Goal: Information Seeking & Learning: Learn about a topic

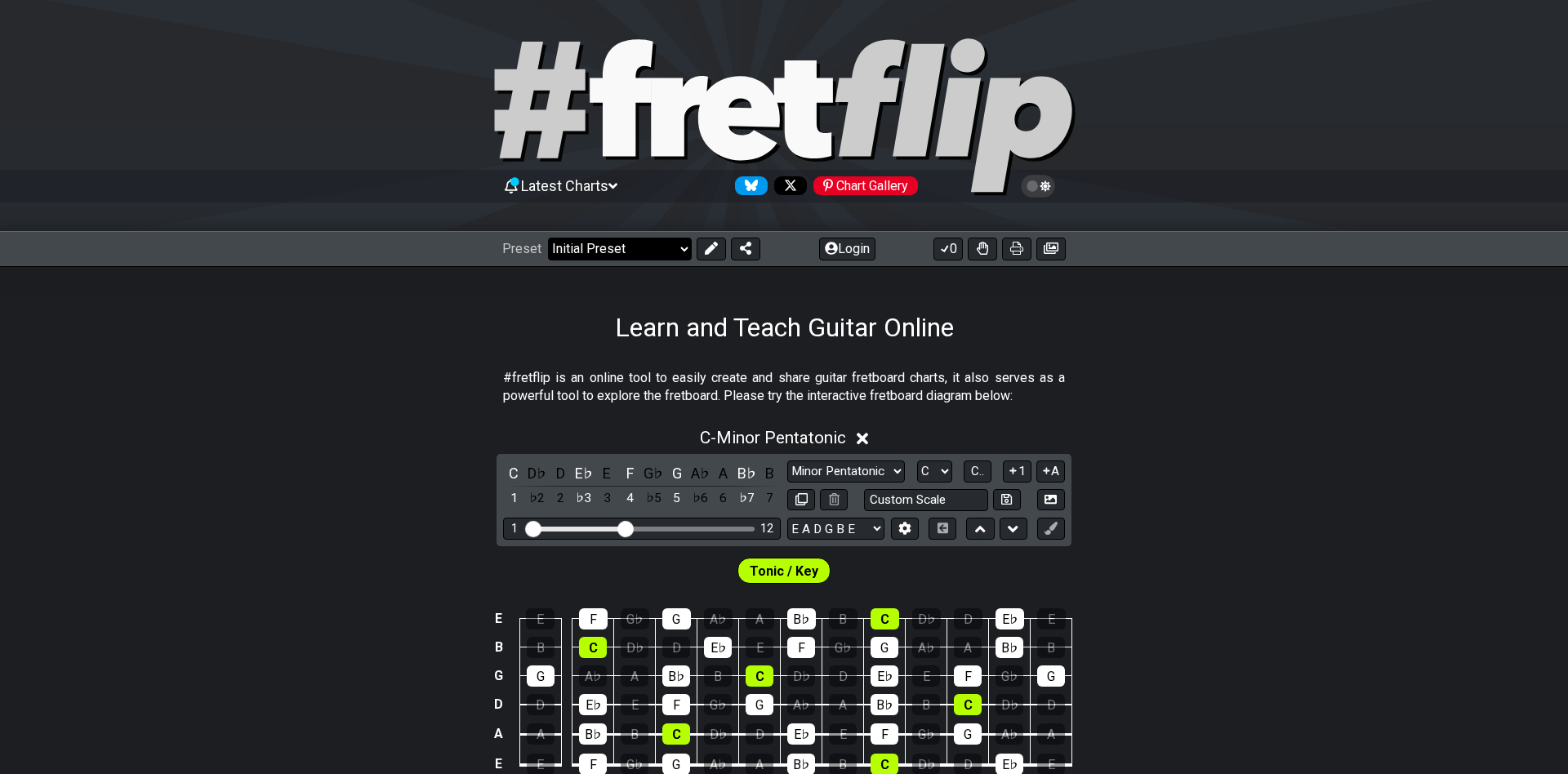
click at [548, 237] on select "Welcome to #fretflip! Initial Preset Custom Preset Minor Pentatonic Major Penta…" at bounding box center [619, 249] width 143 height 23
click option "The 7 Modes" at bounding box center [0, 0] width 0 height 0
select select "/the-7-modes"
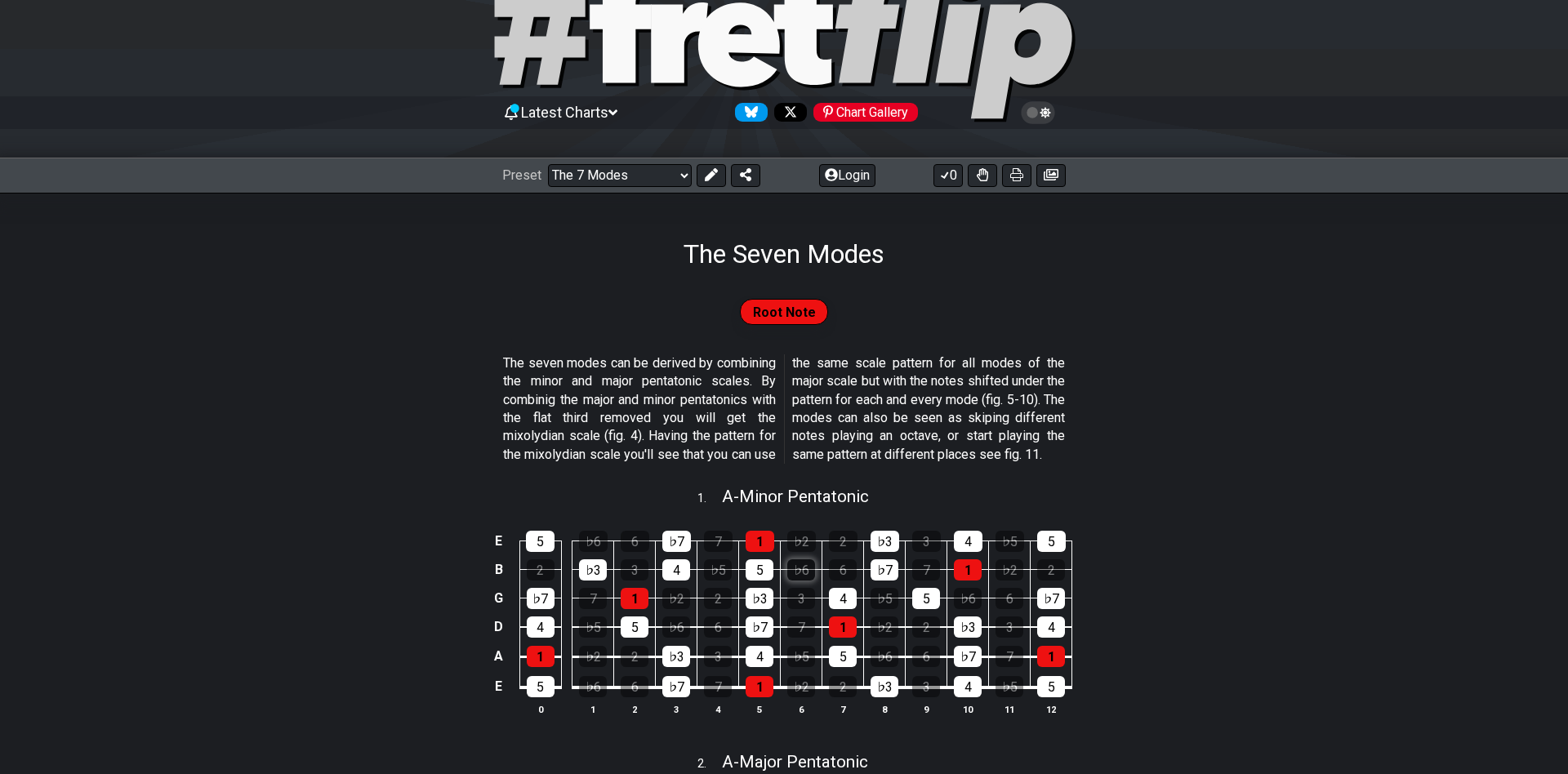
scroll to position [88, 0]
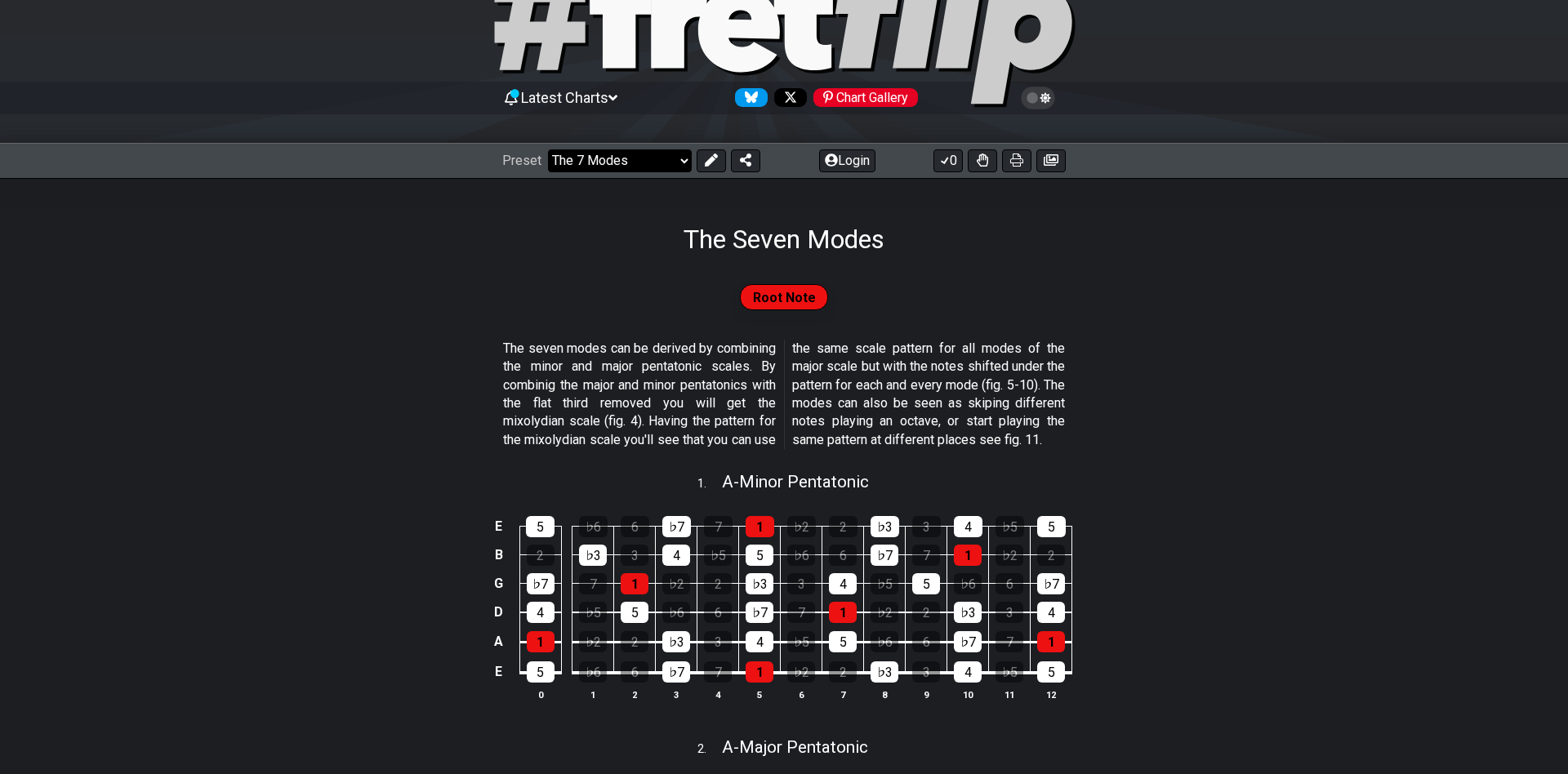
click at [548, 149] on select "Welcome to #fretflip! Initial Preset Custom Preset Minor Pentatonic Major Penta…" at bounding box center [619, 160] width 143 height 23
click at [849, 160] on button "Login" at bounding box center [846, 160] width 56 height 23
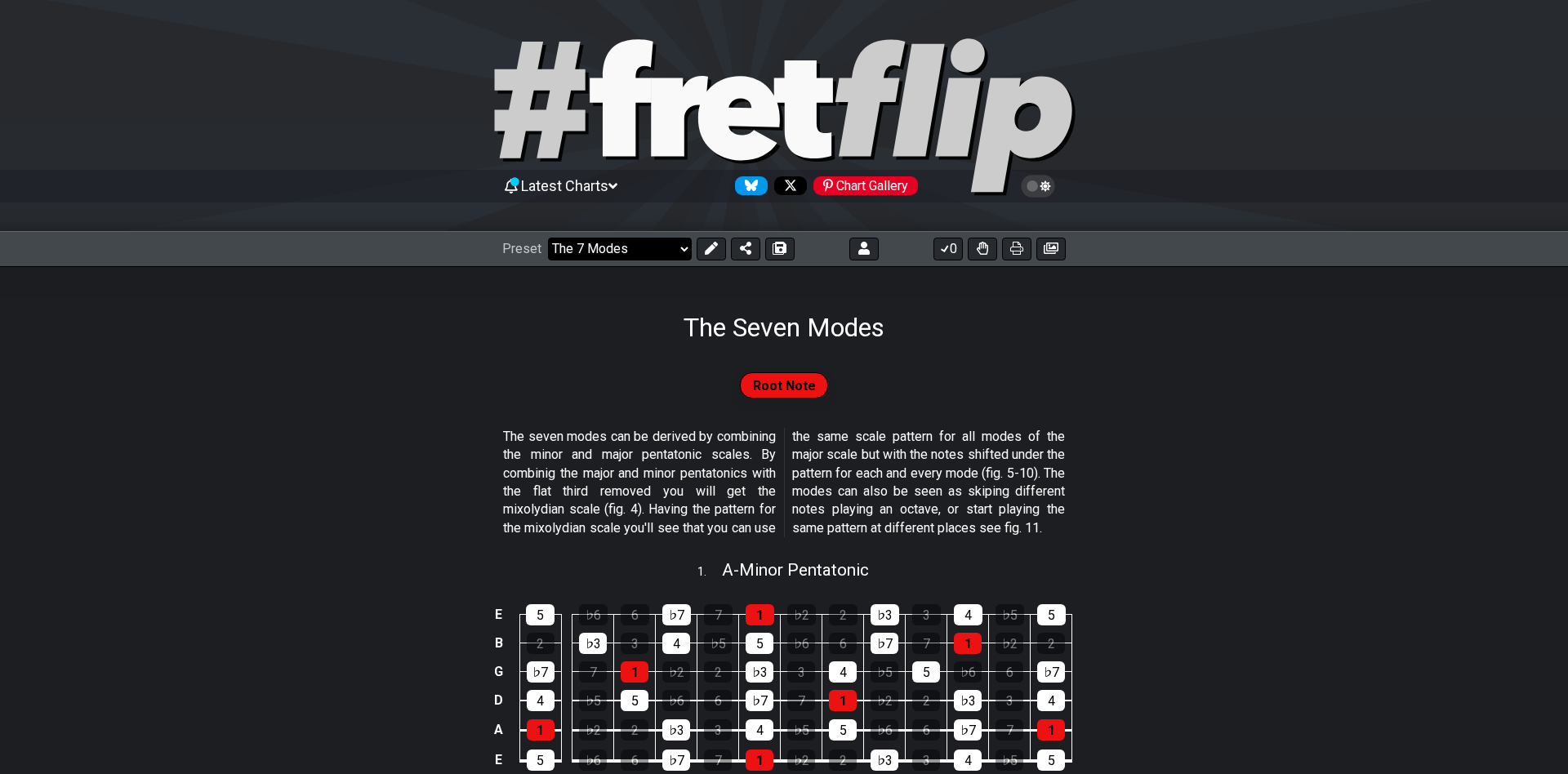
click at [548, 237] on select "Welcome to #fretflip! Initial Preset Custom Preset Minor Pentatonic Major Penta…" at bounding box center [619, 249] width 143 height 23
click option "Custom Preset" at bounding box center [0, 0] width 0 height 0
select select "/user-defined"
select select "A"
select select "C"
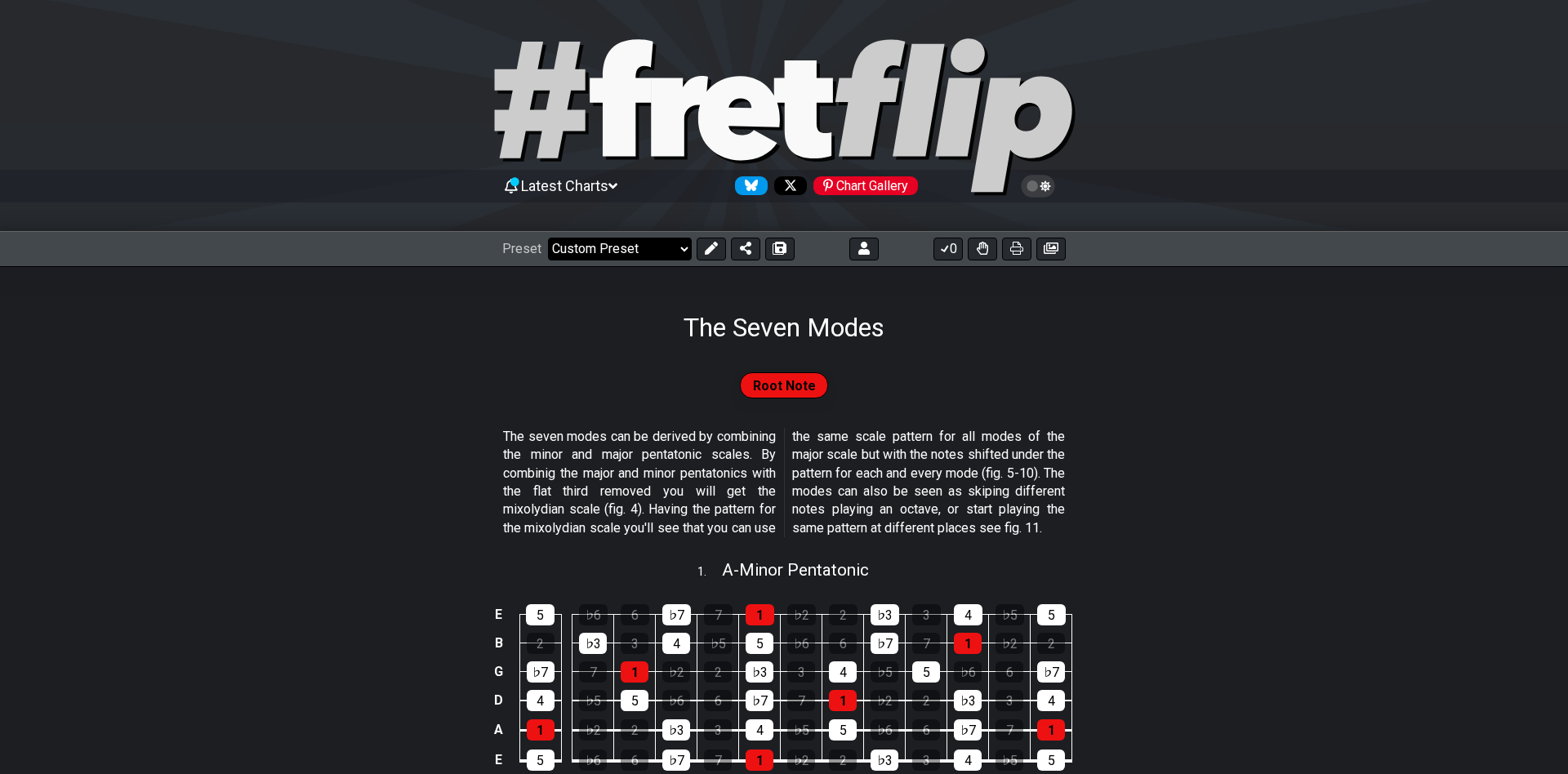
select select "C"
select select "A"
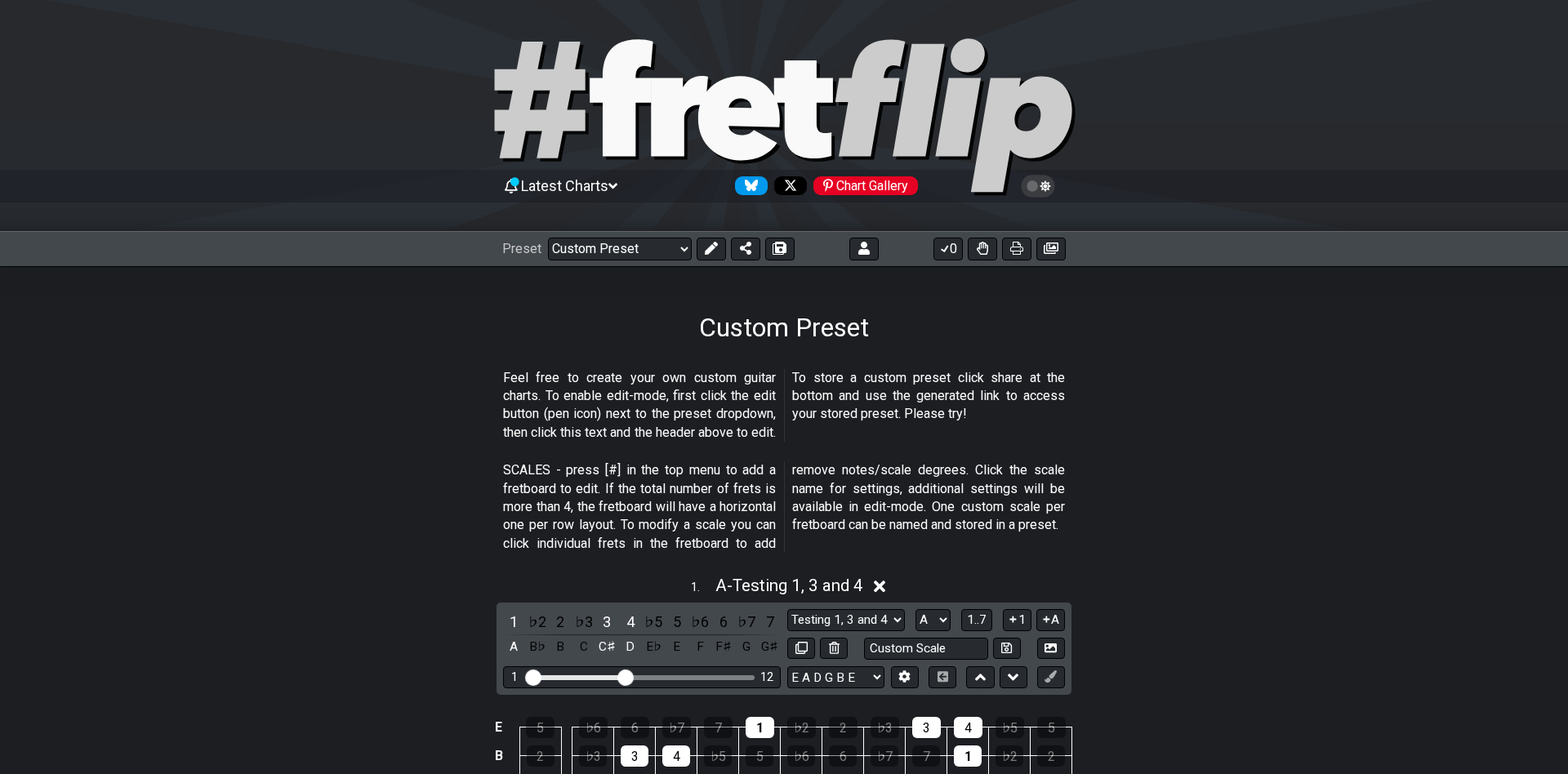
click at [579, 185] on span "Latest Charts" at bounding box center [565, 186] width 87 height 17
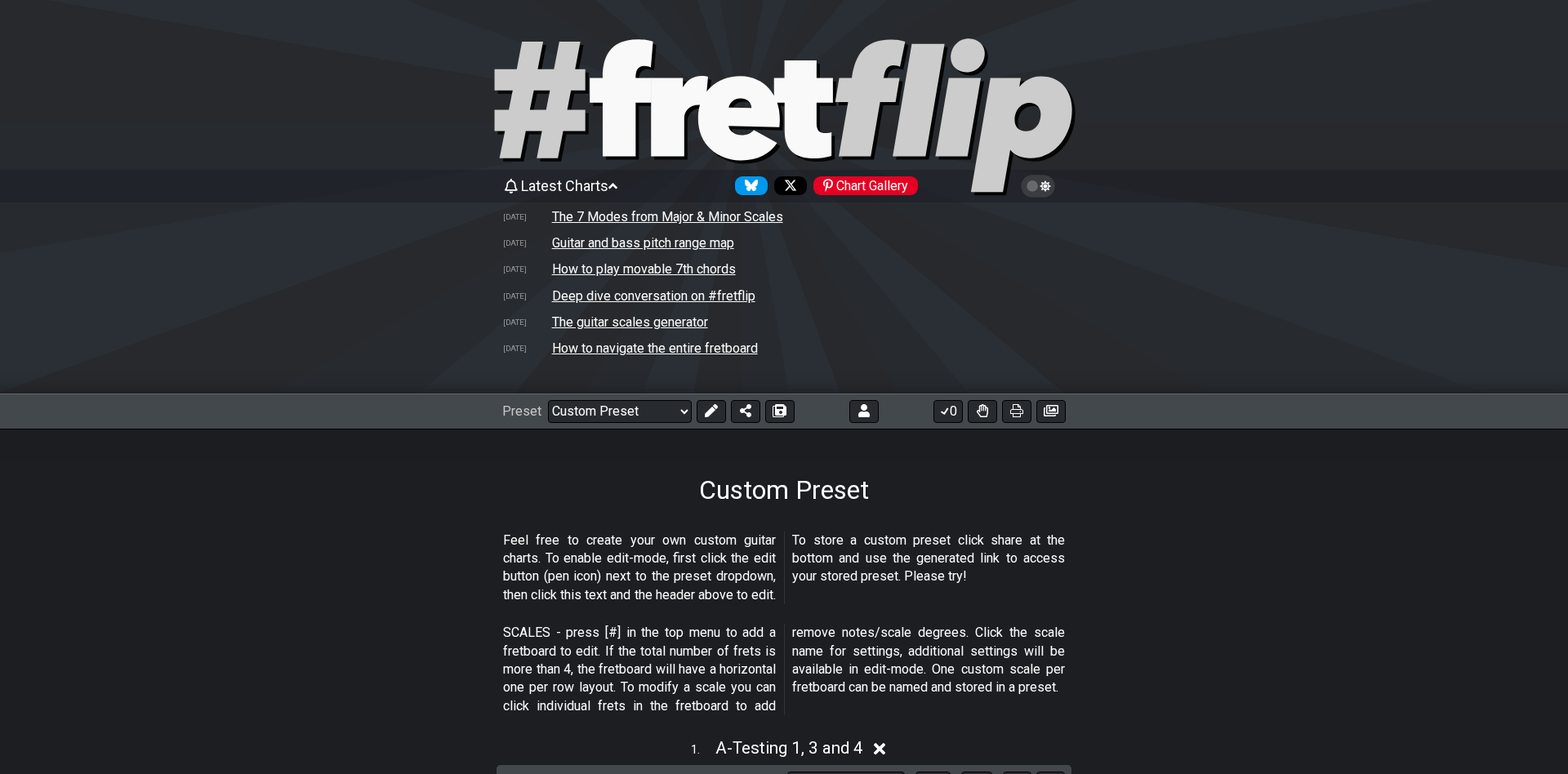
click at [642, 425] on div "Preset Welcome to #fretflip! Initial Preset Custom Preset Minor Pentatonic Majo…" at bounding box center [784, 411] width 1568 height 36
click at [548, 400] on select "Welcome to #fretflip! Initial Preset Custom Preset Minor Pentatonic Major Penta…" at bounding box center [619, 411] width 143 height 23
click option "Where do I start?" at bounding box center [0, 0] width 0 height 0
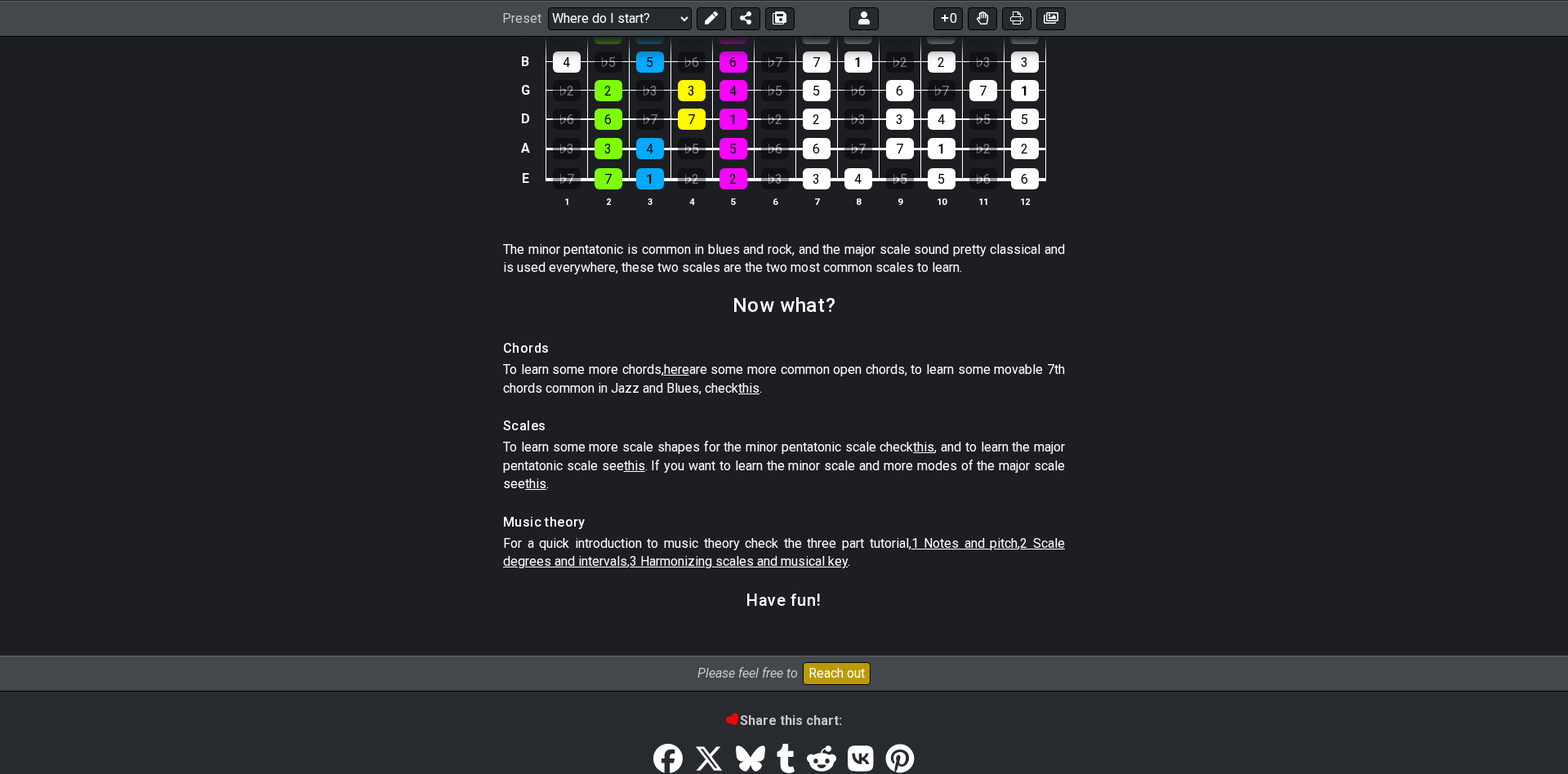
scroll to position [2381, 0]
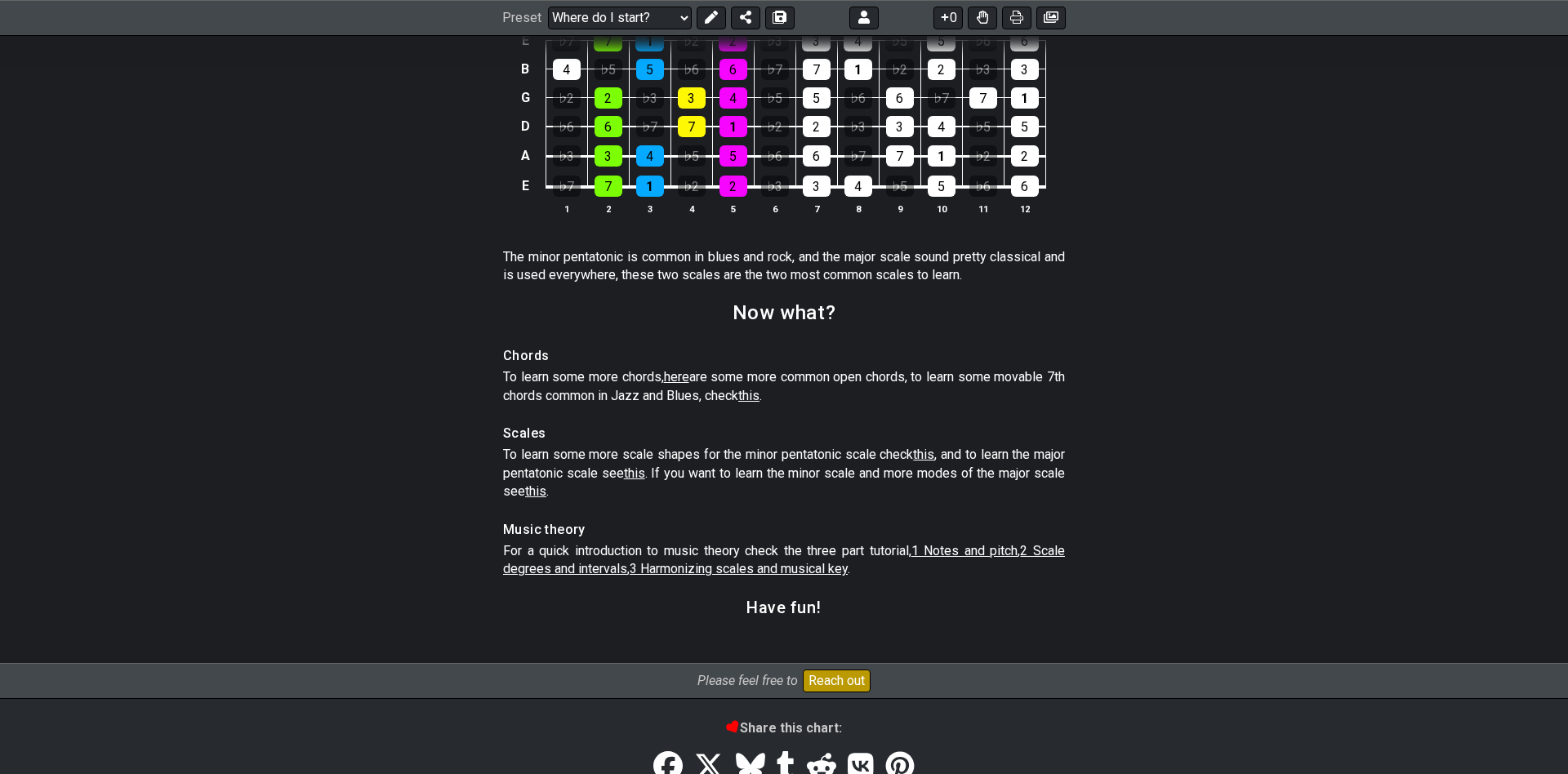
click at [935, 558] on span "1 Notes and pitch" at bounding box center [964, 551] width 107 height 15
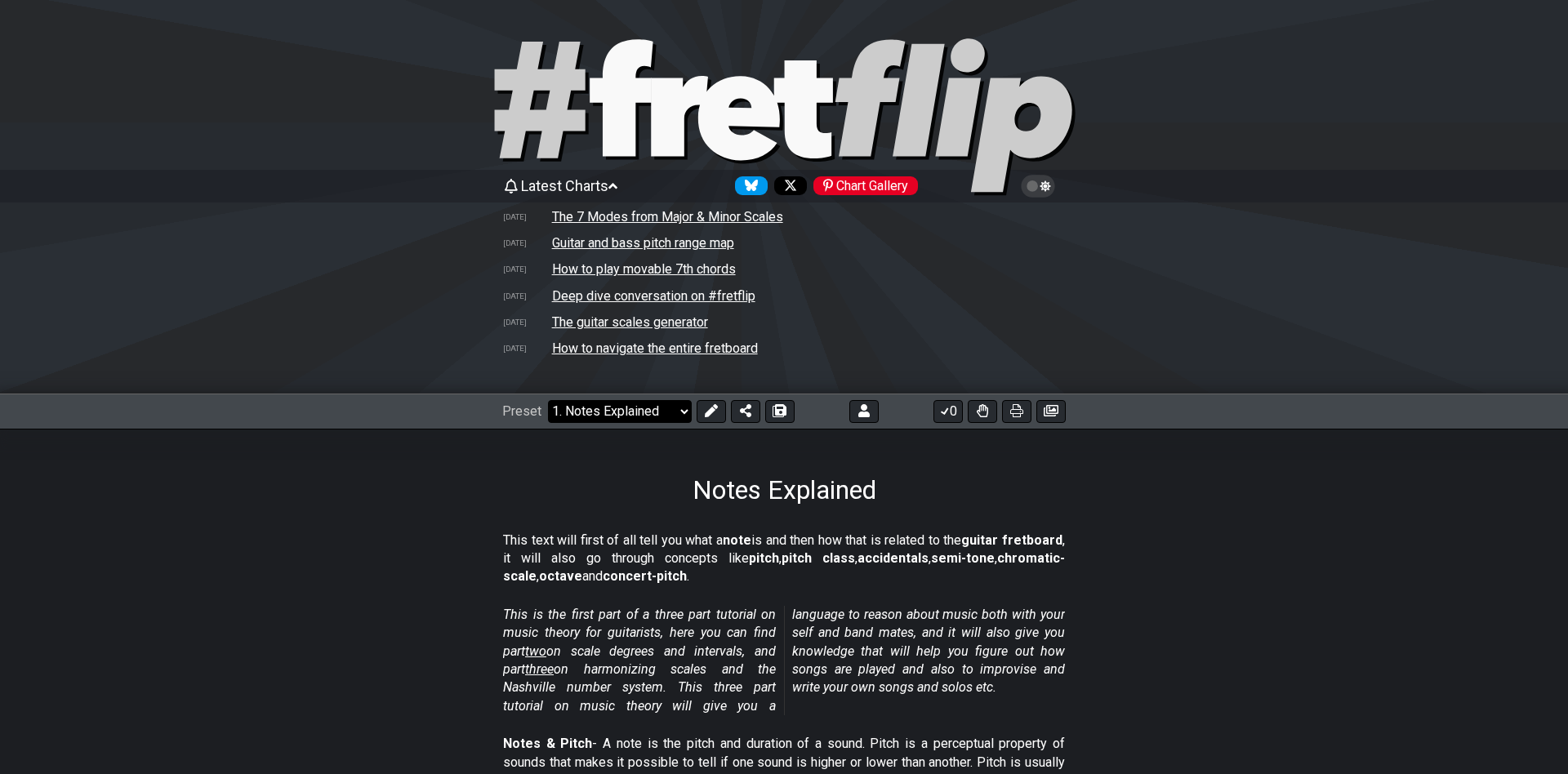
click at [548, 400] on select "Welcome to #fretflip! Initial Preset Custom Preset Minor Pentatonic Major Penta…" at bounding box center [619, 411] width 143 height 23
click option "3. Harmonizing Scales" at bounding box center [0, 0] width 0 height 0
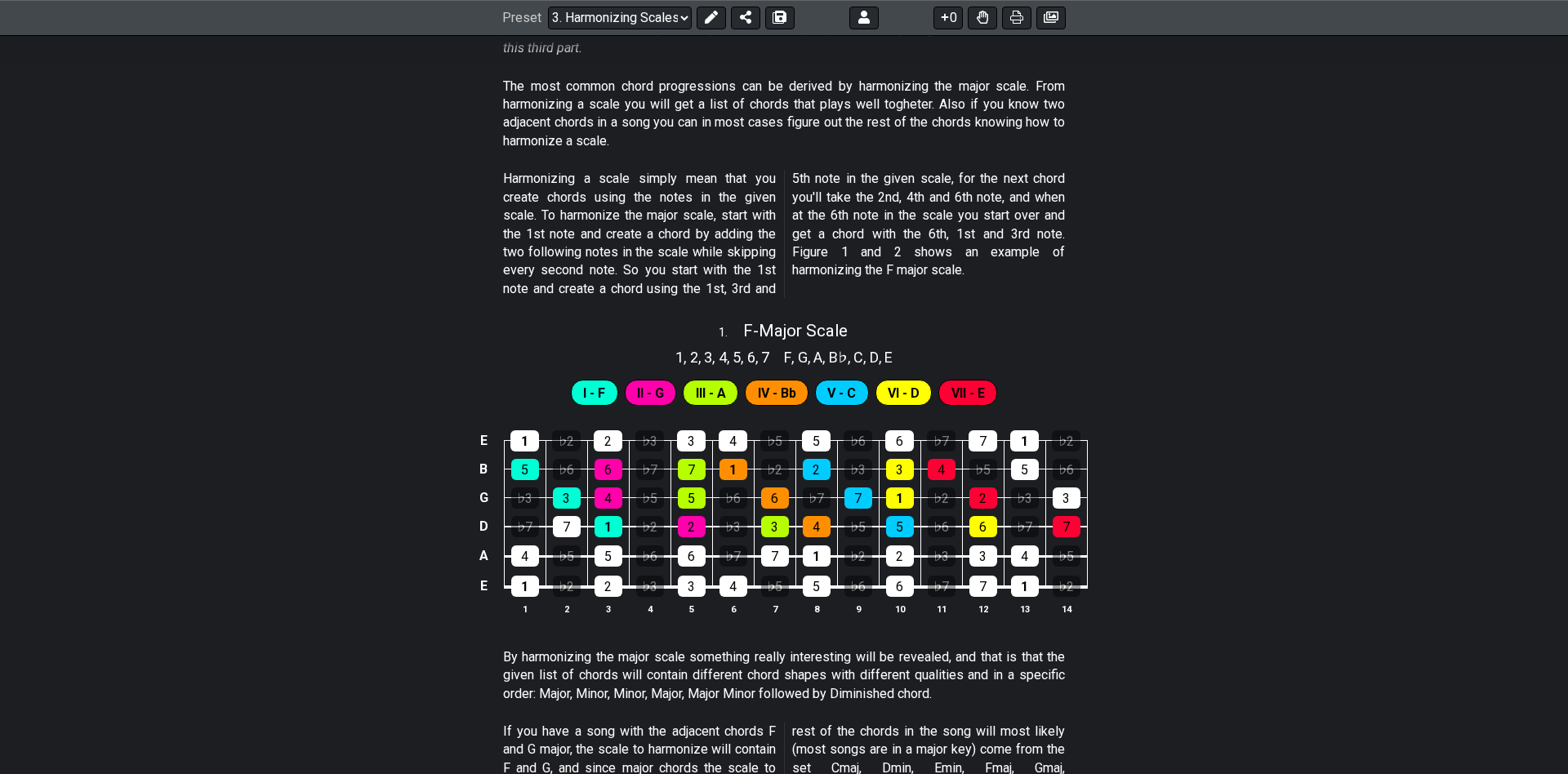
scroll to position [588, 0]
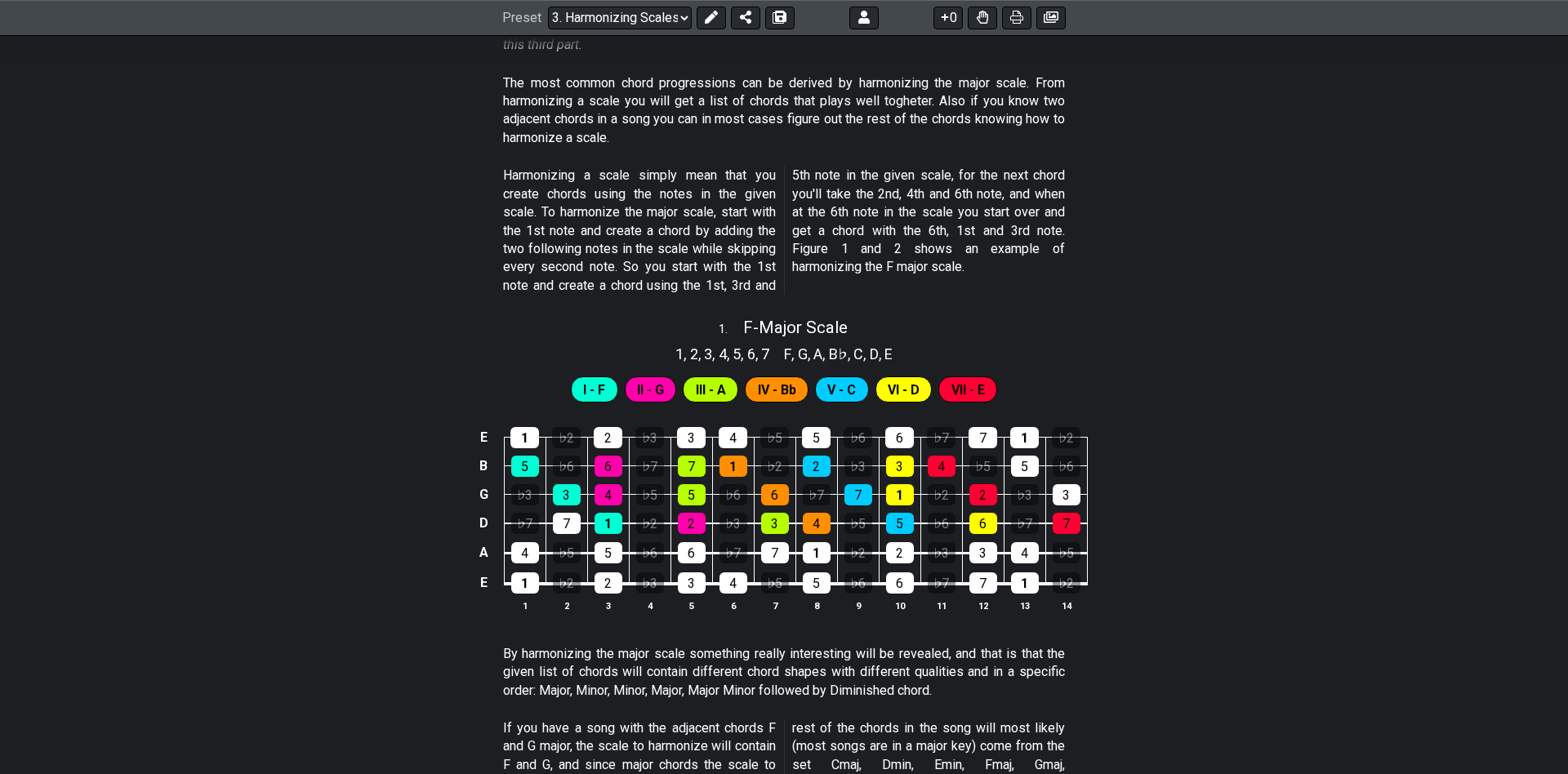
click at [1303, 509] on div "E 1 ♭2 2 ♭3 3 4 ♭5 5 ♭6 6 ♭7 7 1 ♭2 B 5 ♭6 6 ♭7 7 1 ♭2 2 ♭3 3 4 ♭5 5 ♭6 G ♭3 3 …" at bounding box center [784, 520] width 1568 height 230
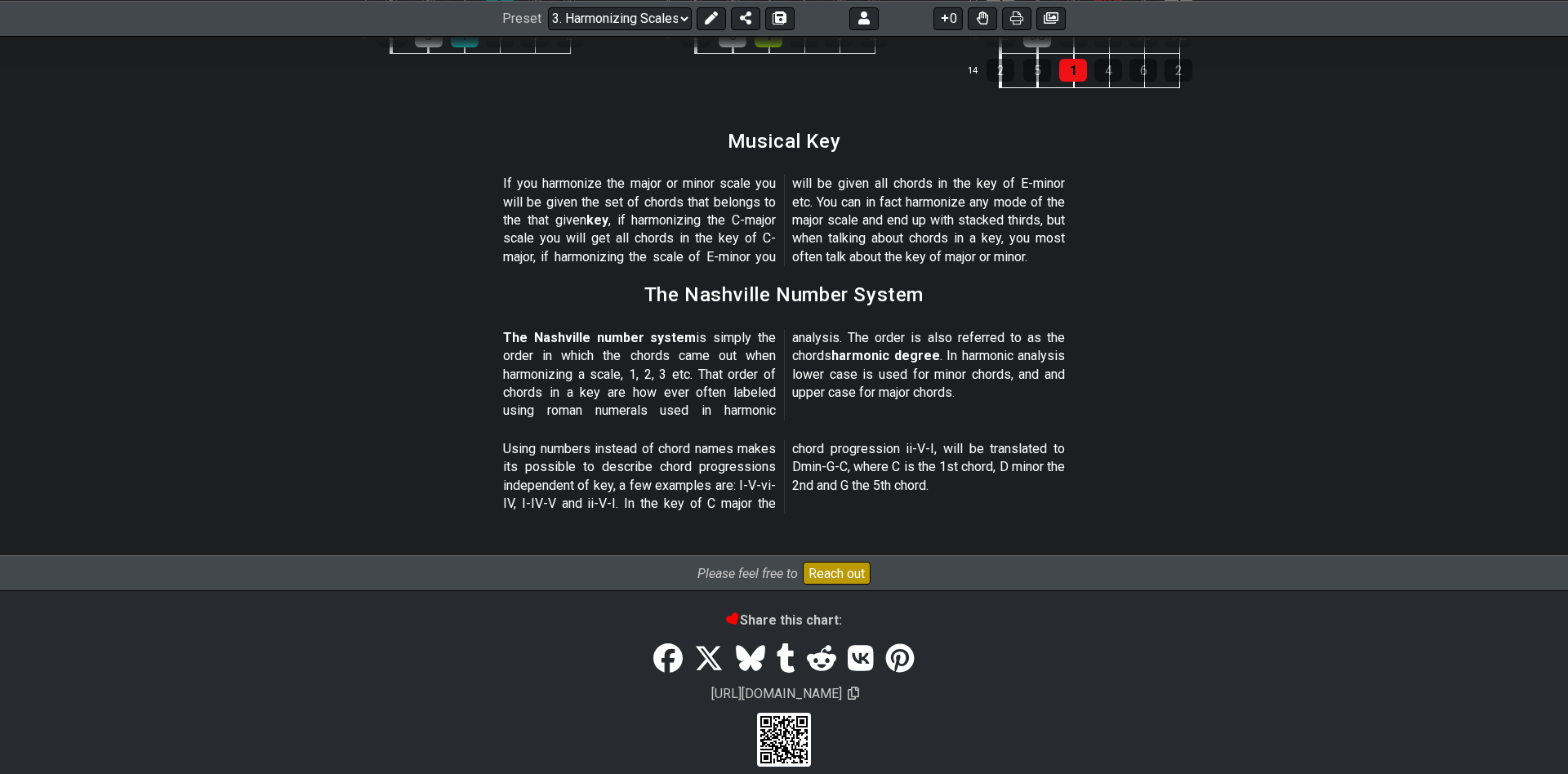
scroll to position [2040, 0]
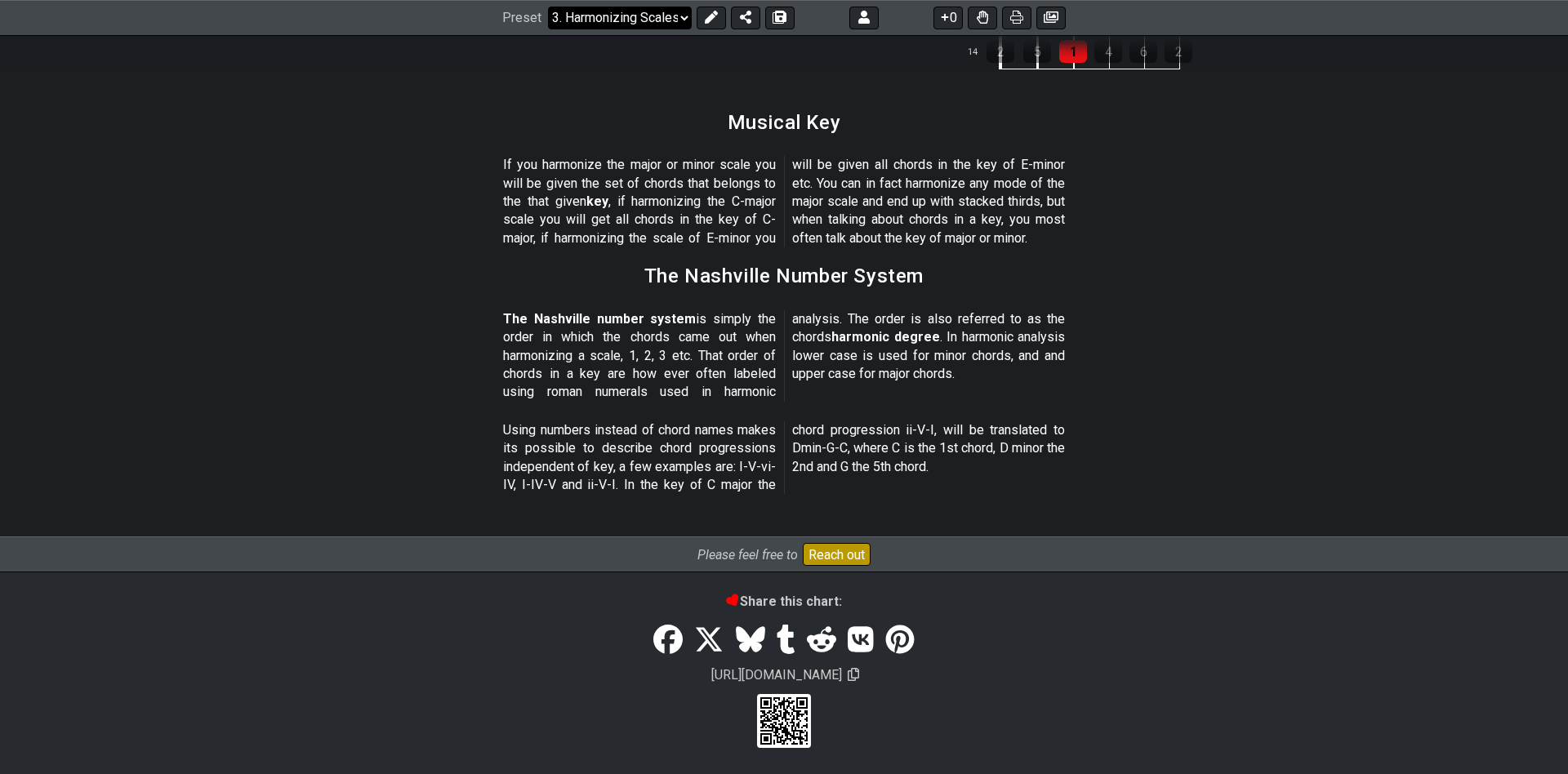
click at [548, 7] on select "Welcome to #fretflip! Initial Preset Custom Preset Minor Pentatonic Major Penta…" at bounding box center [619, 18] width 143 height 23
click option "All Guitar Scales" at bounding box center [0, 0] width 0 height 0
select select "/guitar-scales"
select select "C"
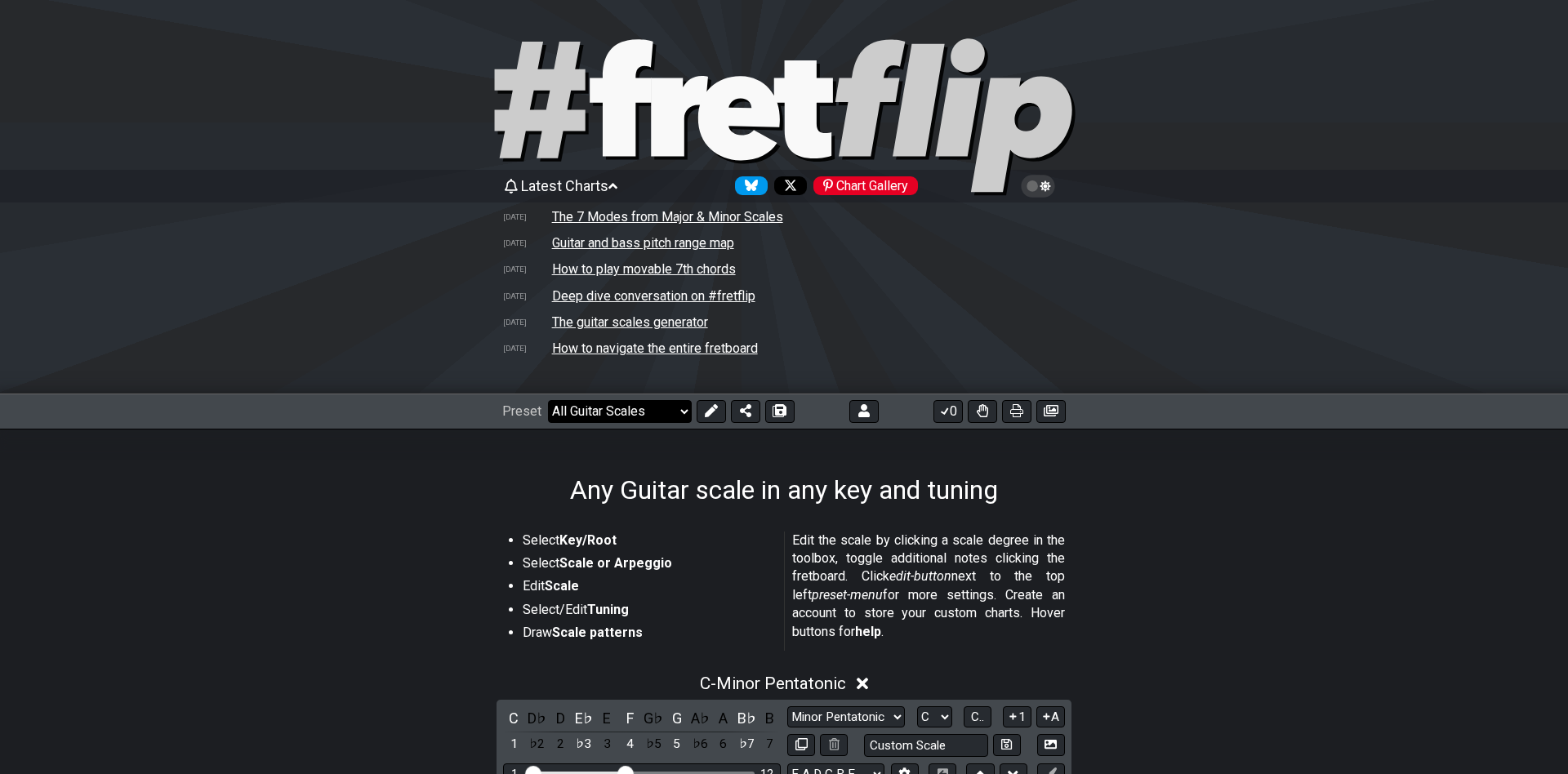
click at [548, 400] on select "Welcome to #fretflip! Initial Preset Custom Preset Minor Pentatonic Major Penta…" at bounding box center [619, 411] width 143 height 23
click option "Custom Preset" at bounding box center [0, 0] width 0 height 0
select select "/user-defined"
select select "A"
select select "Testing 1, 3 and 4"
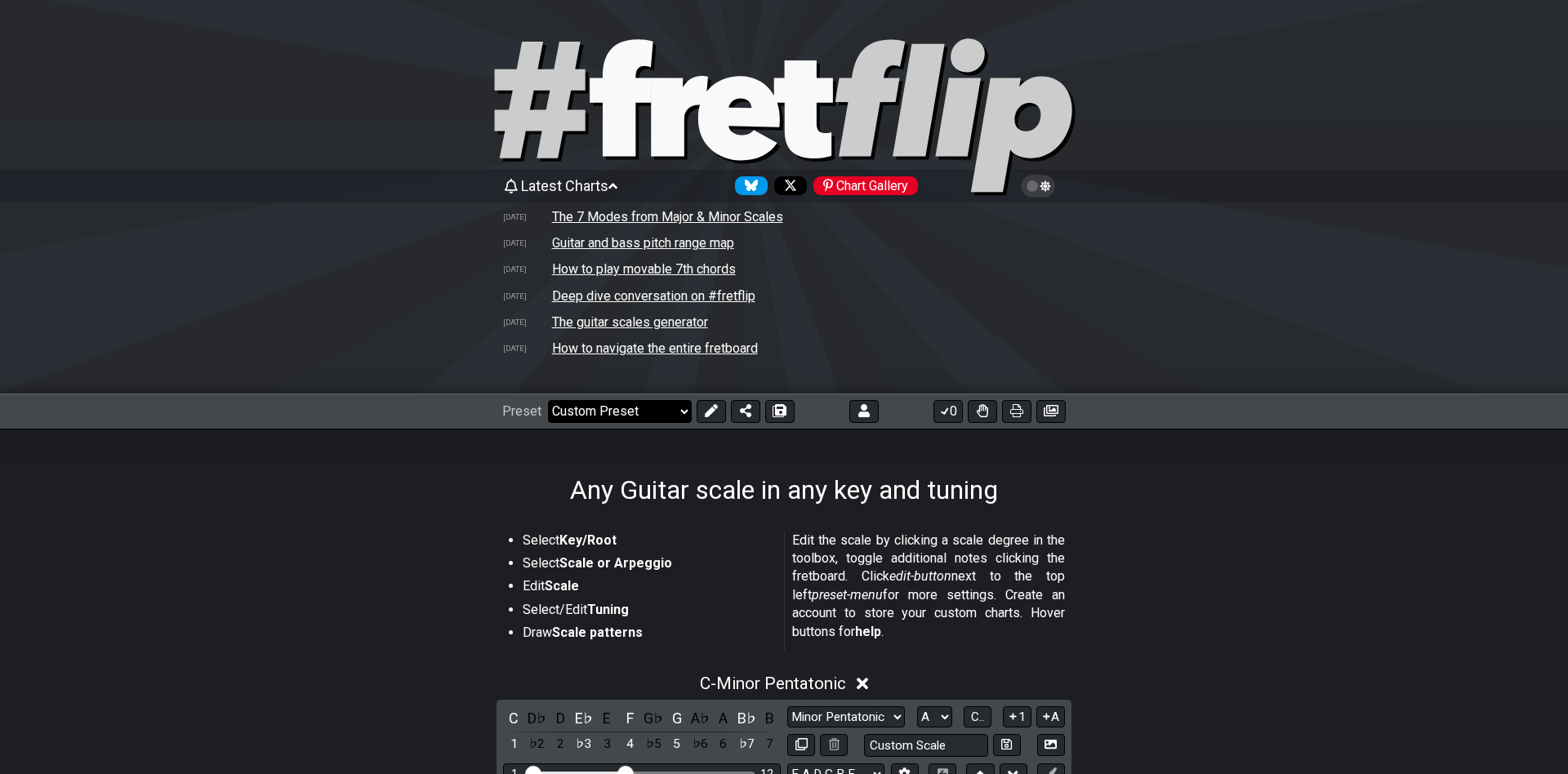
select select "C"
select select "A"
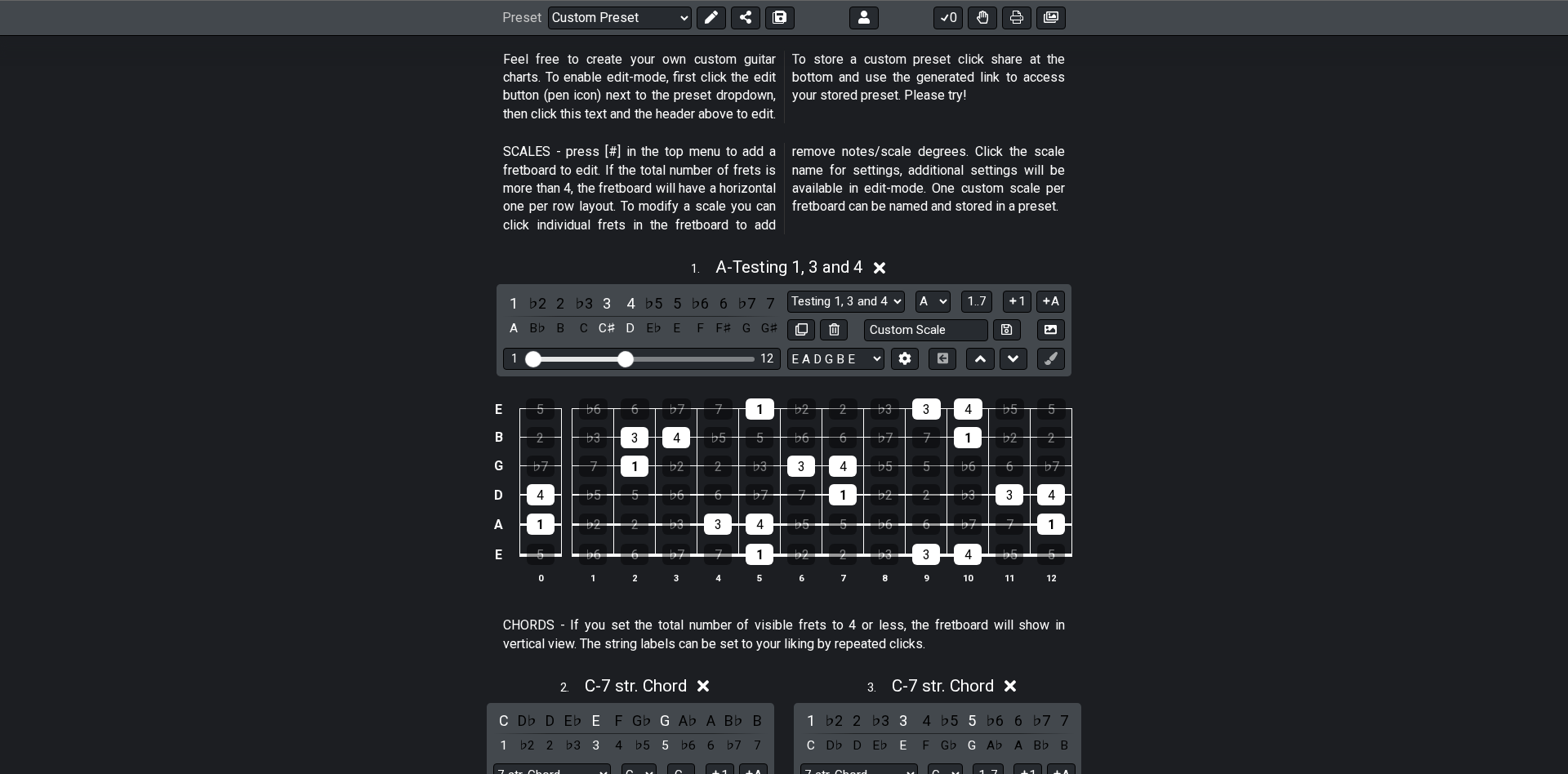
scroll to position [544, 0]
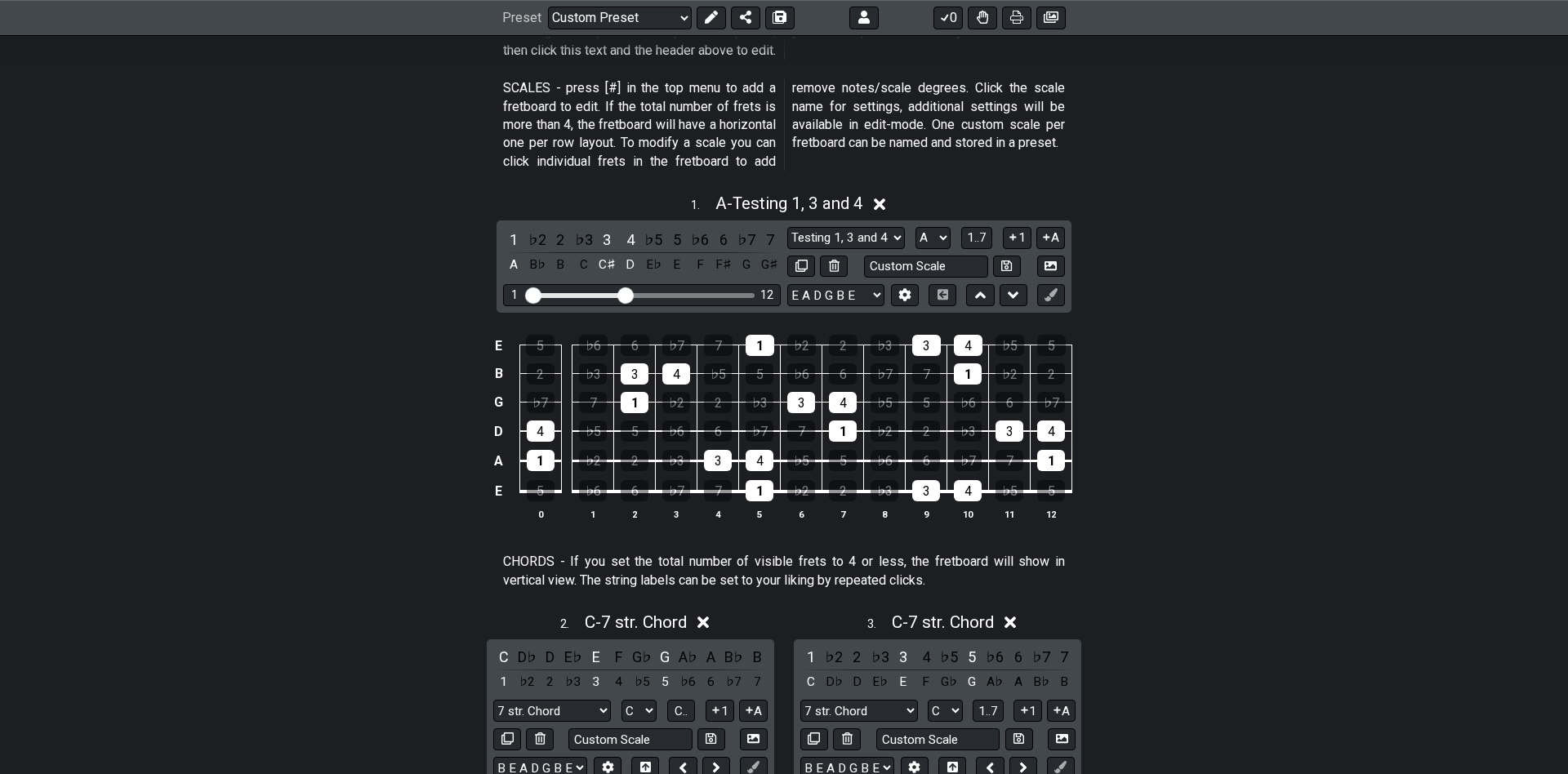
click at [957, 254] on div "Testing 1, 3 and 4 Testing 1, 3 and 4 Minor Pentatonic Major Pentatonic Minor B…" at bounding box center [926, 252] width 277 height 50
click at [952, 265] on input "text" at bounding box center [926, 266] width 124 height 22
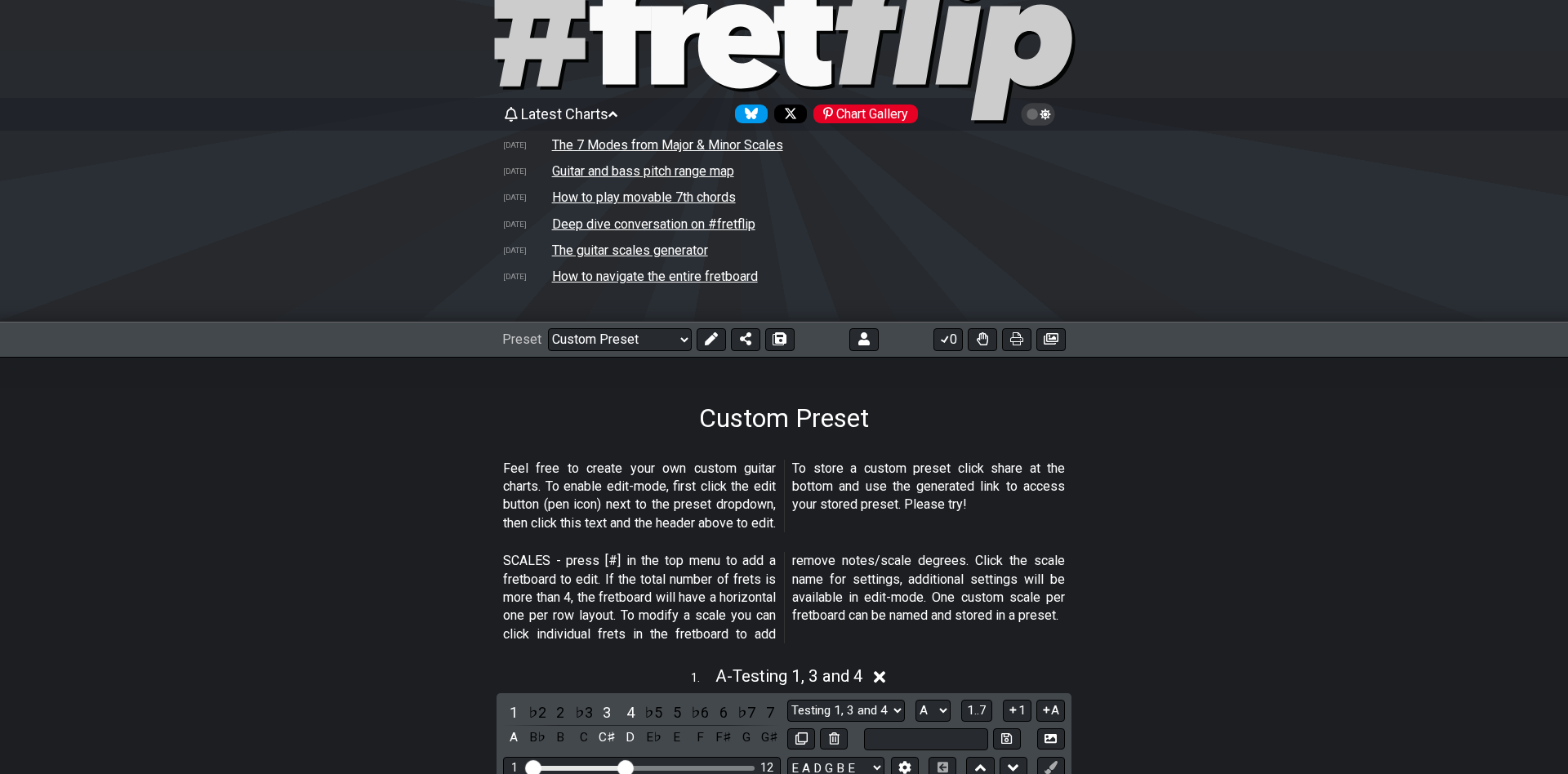
scroll to position [0, 0]
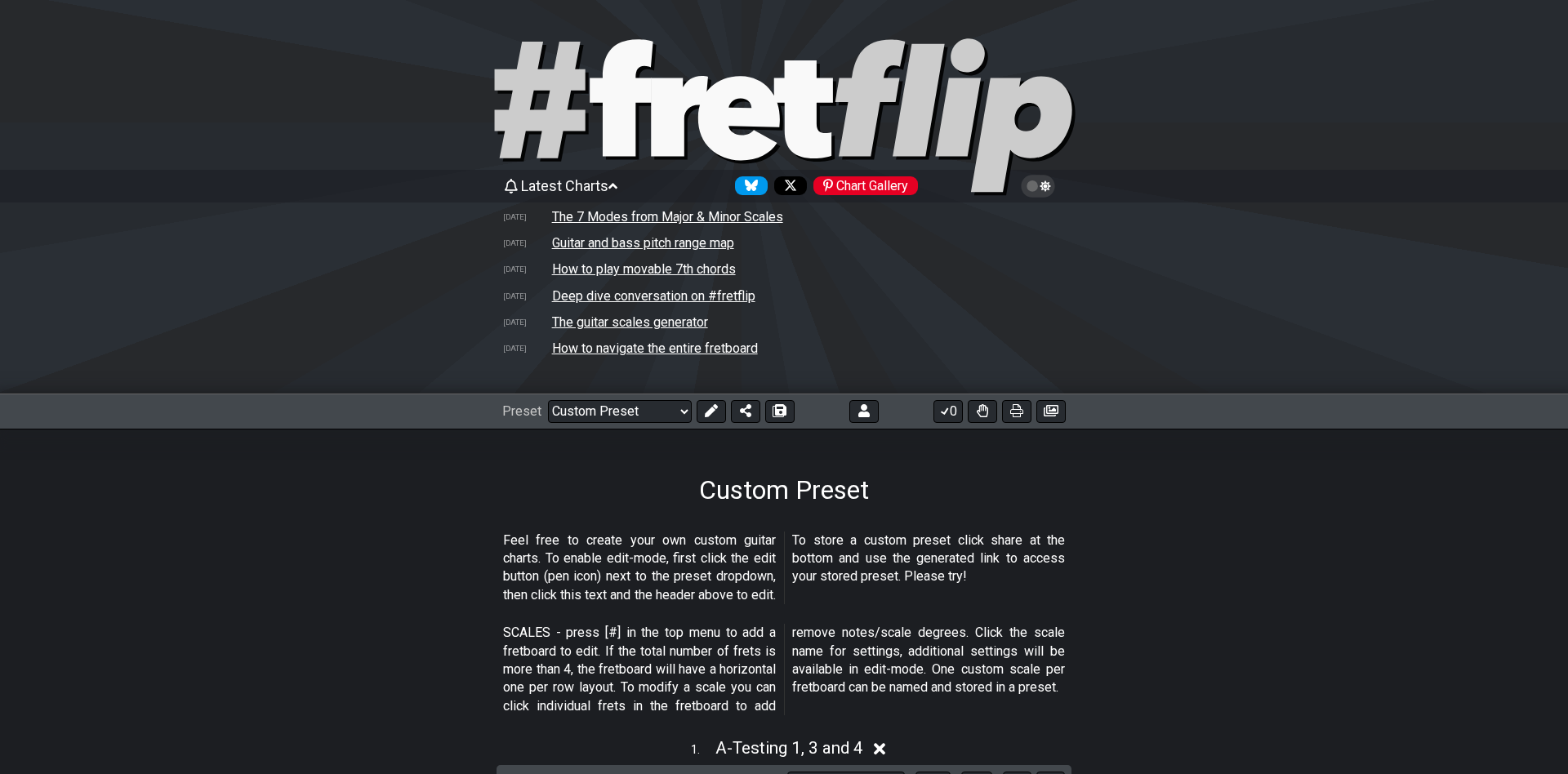
type input "Custom Scale"
click at [674, 270] on td "How to play movable 7th chords" at bounding box center [643, 269] width 185 height 17
select select "/movable-7th-chords"
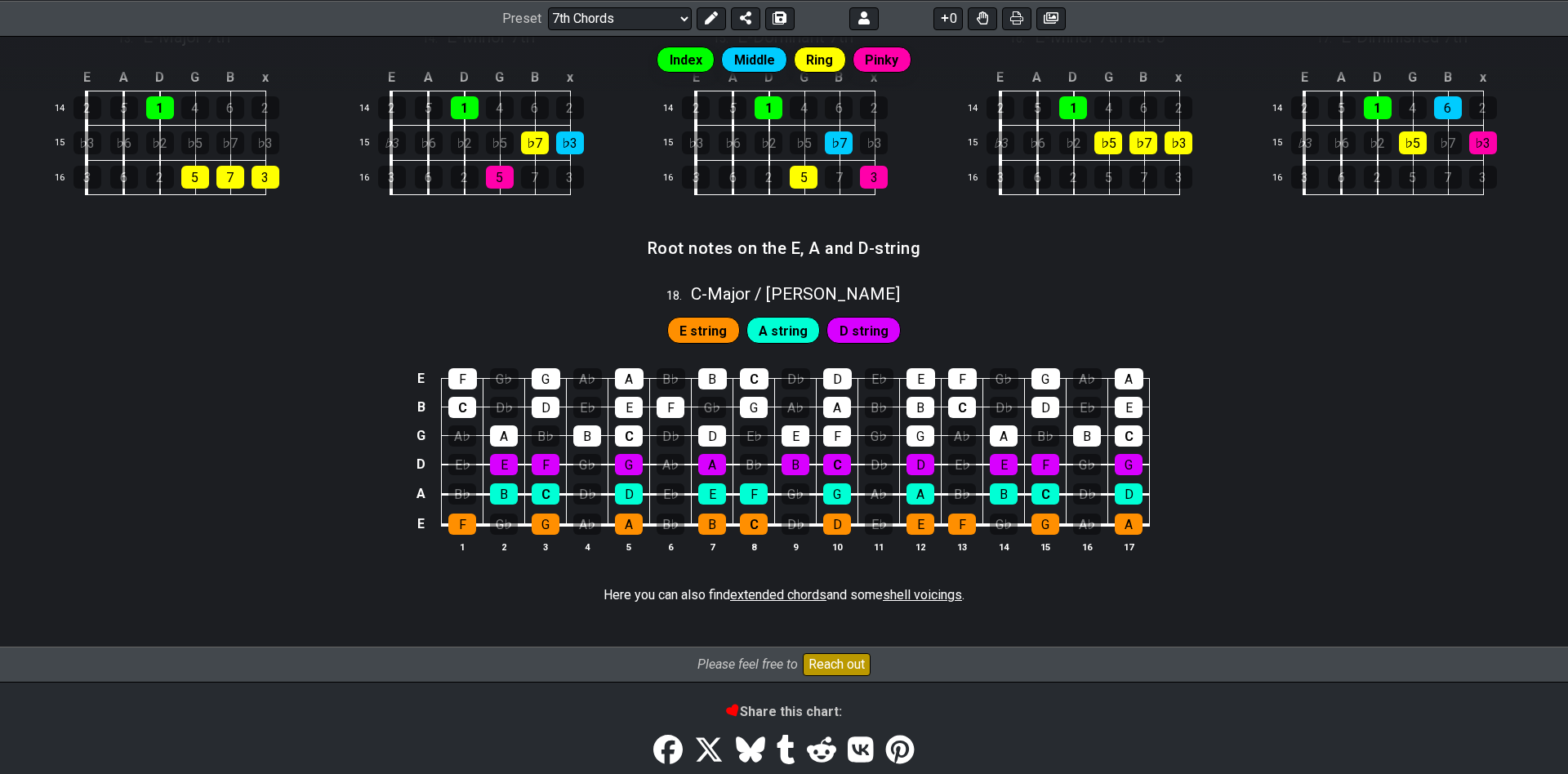
scroll to position [1794, 0]
